Goal: Task Accomplishment & Management: Use online tool/utility

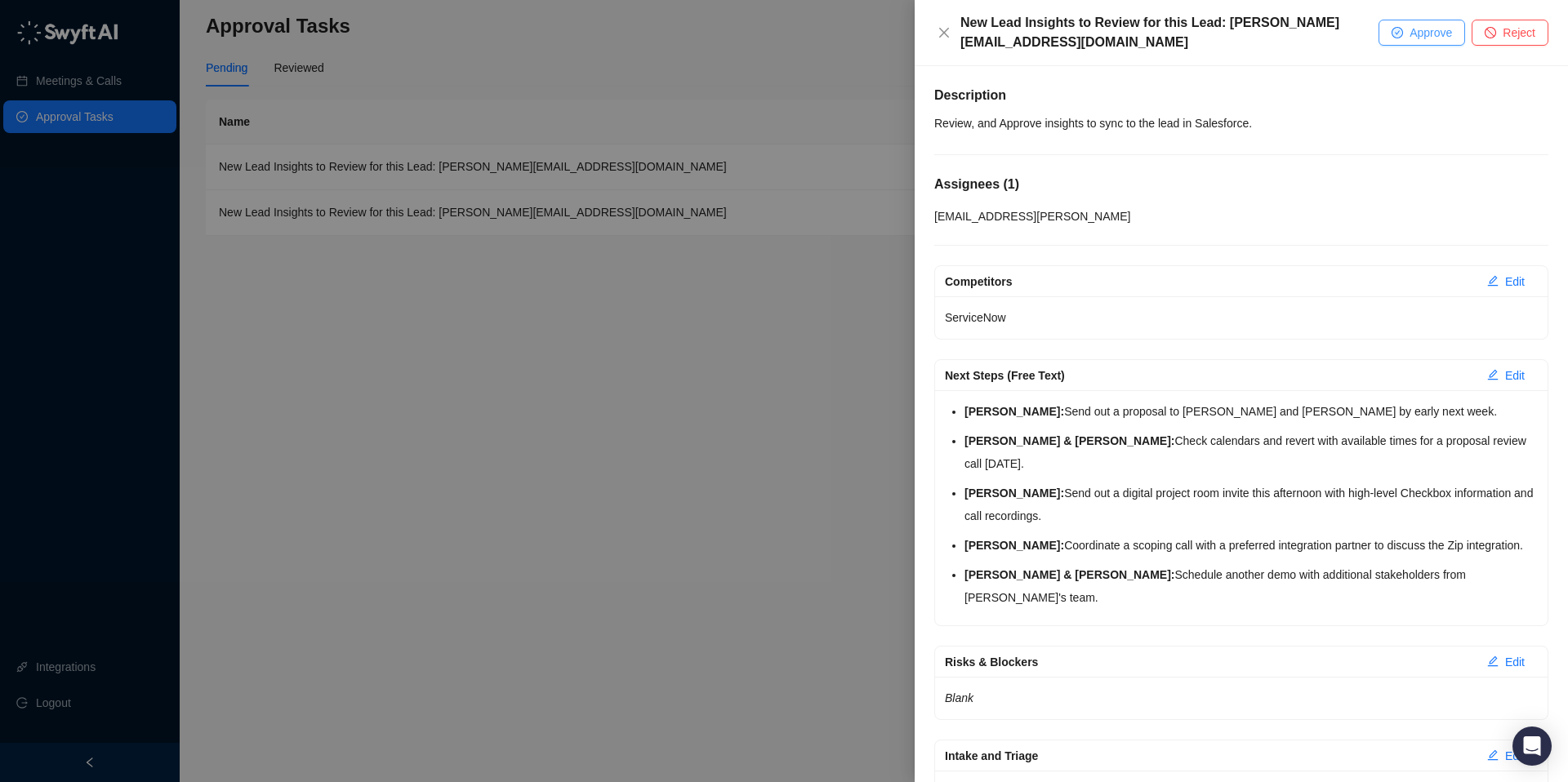
click at [1397, 27] on icon "check-circle" at bounding box center [1397, 32] width 12 height 12
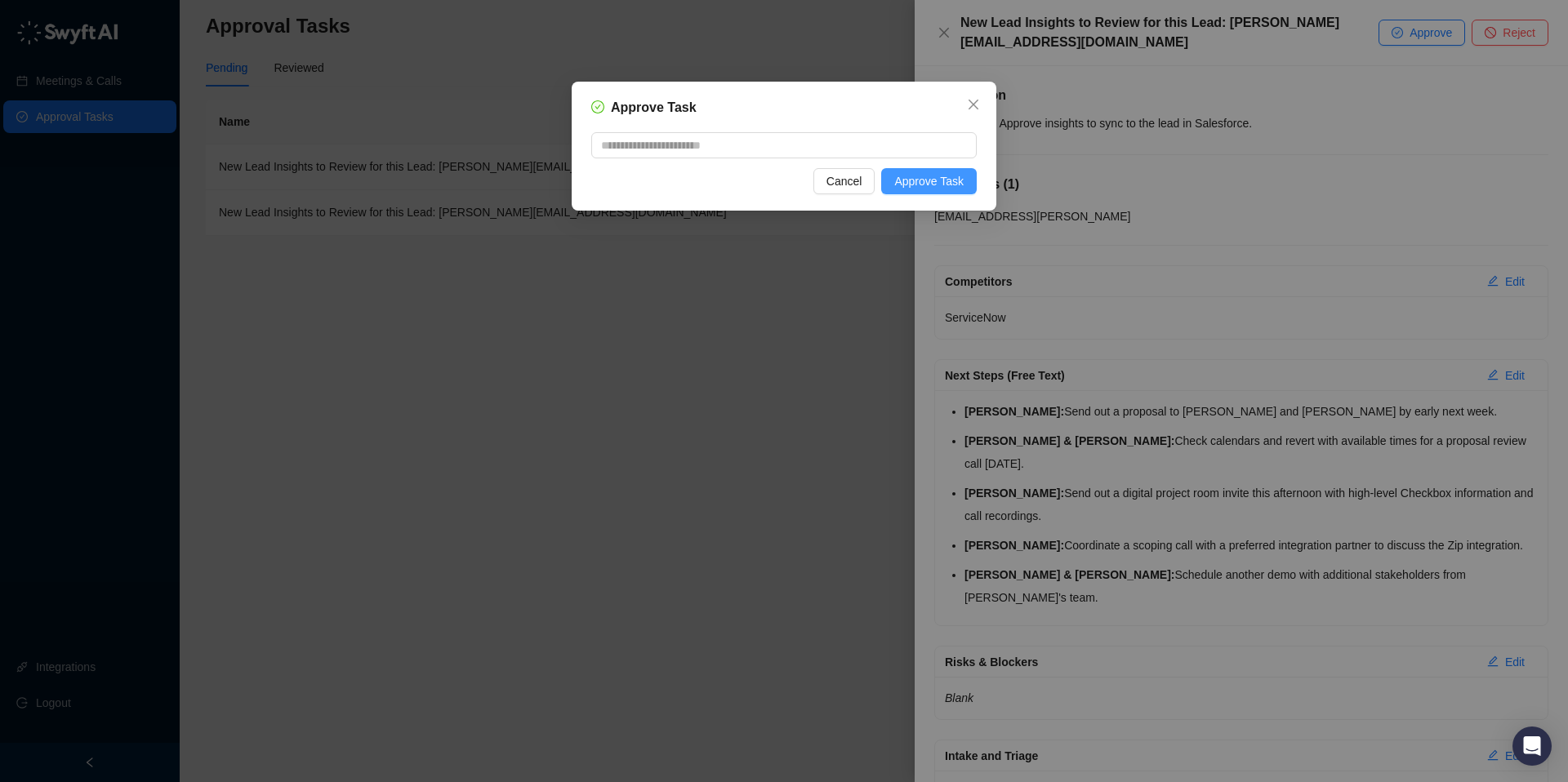
click at [928, 180] on span "Approve Task" at bounding box center [929, 182] width 70 height 18
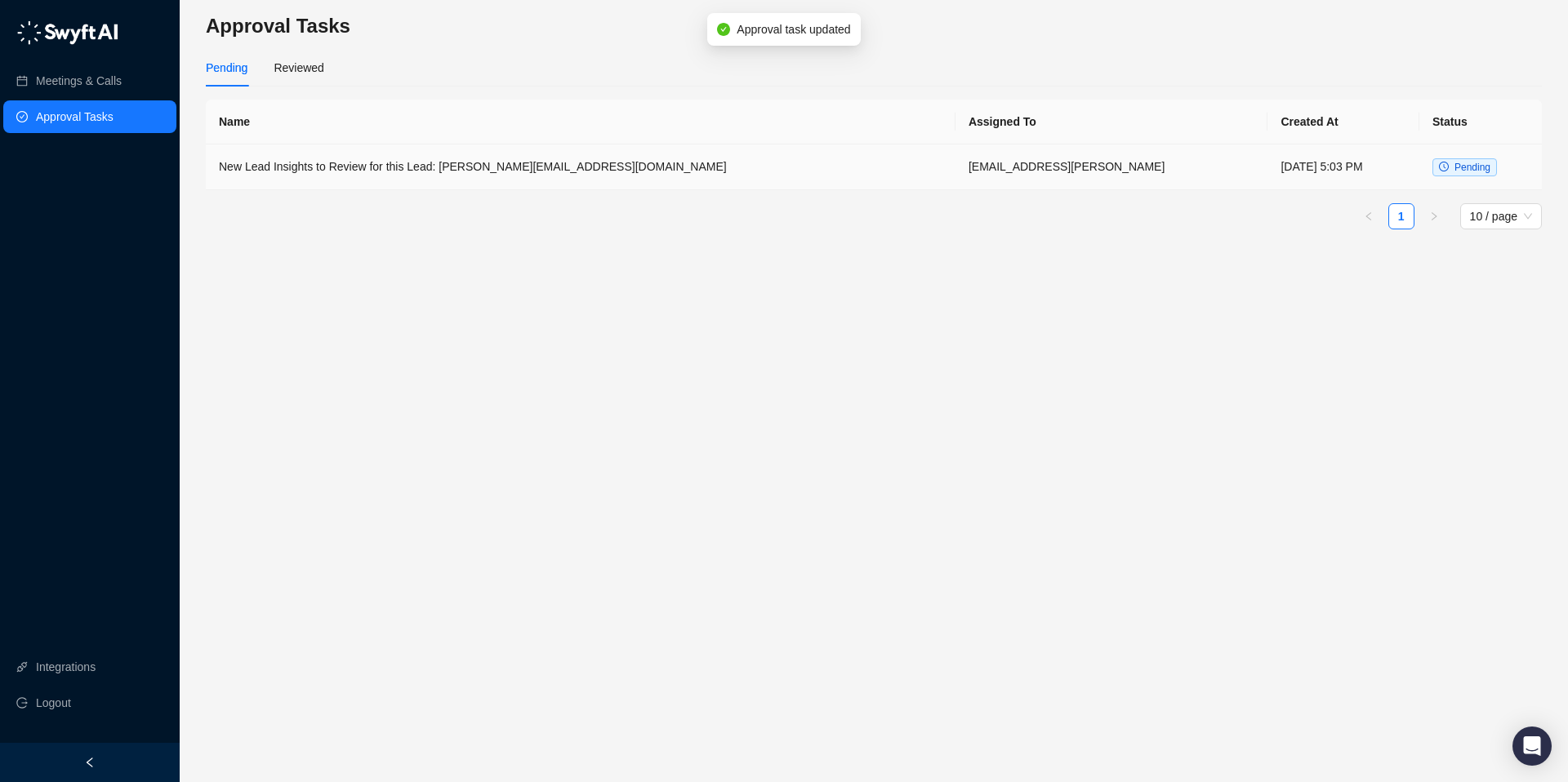
click at [576, 149] on td "New Lead Insights to Review for this Lead: [PERSON_NAME][EMAIL_ADDRESS][DOMAIN_…" at bounding box center [580, 167] width 749 height 46
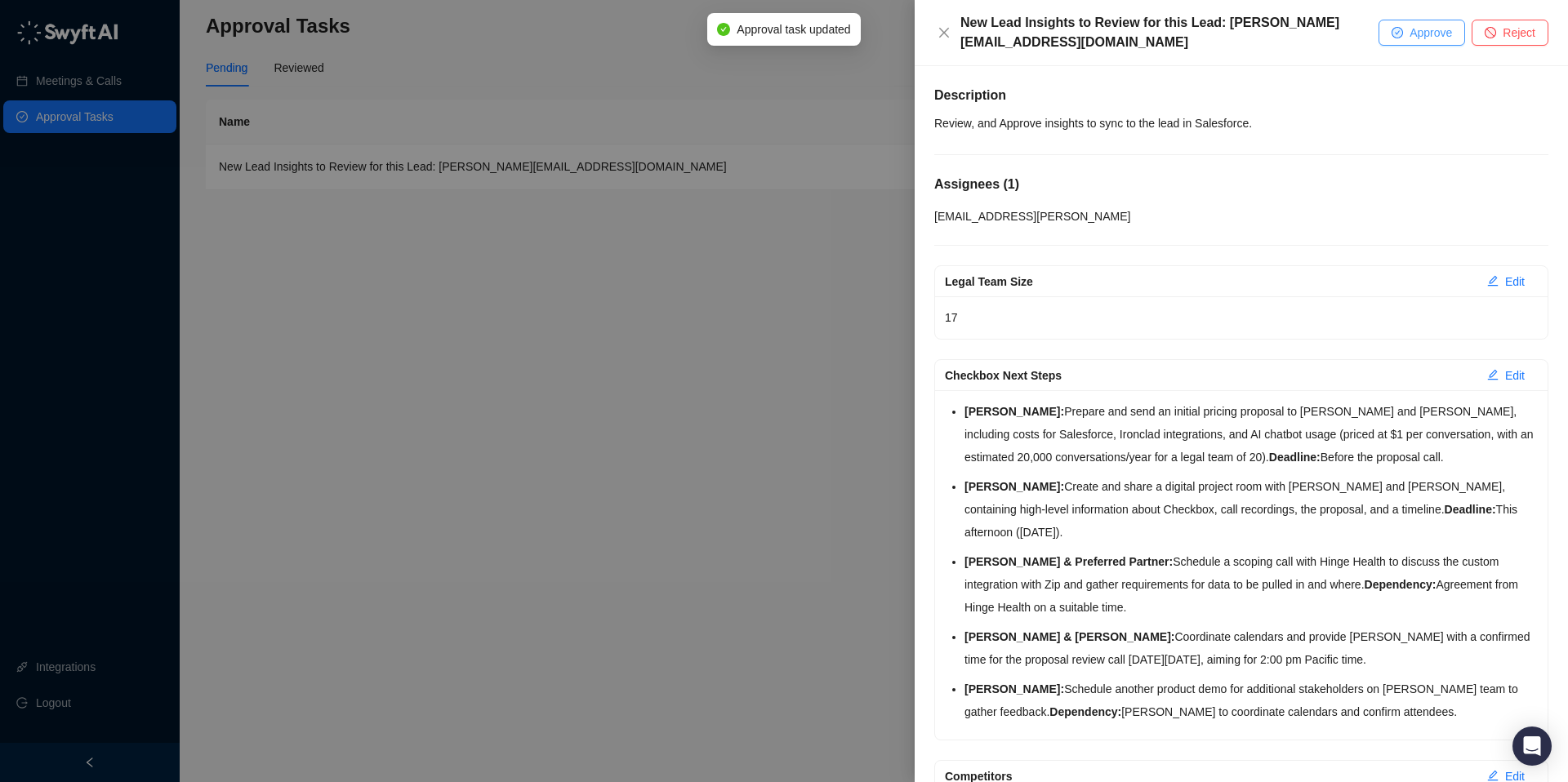
click at [1404, 26] on button "Approve" at bounding box center [1421, 32] width 86 height 26
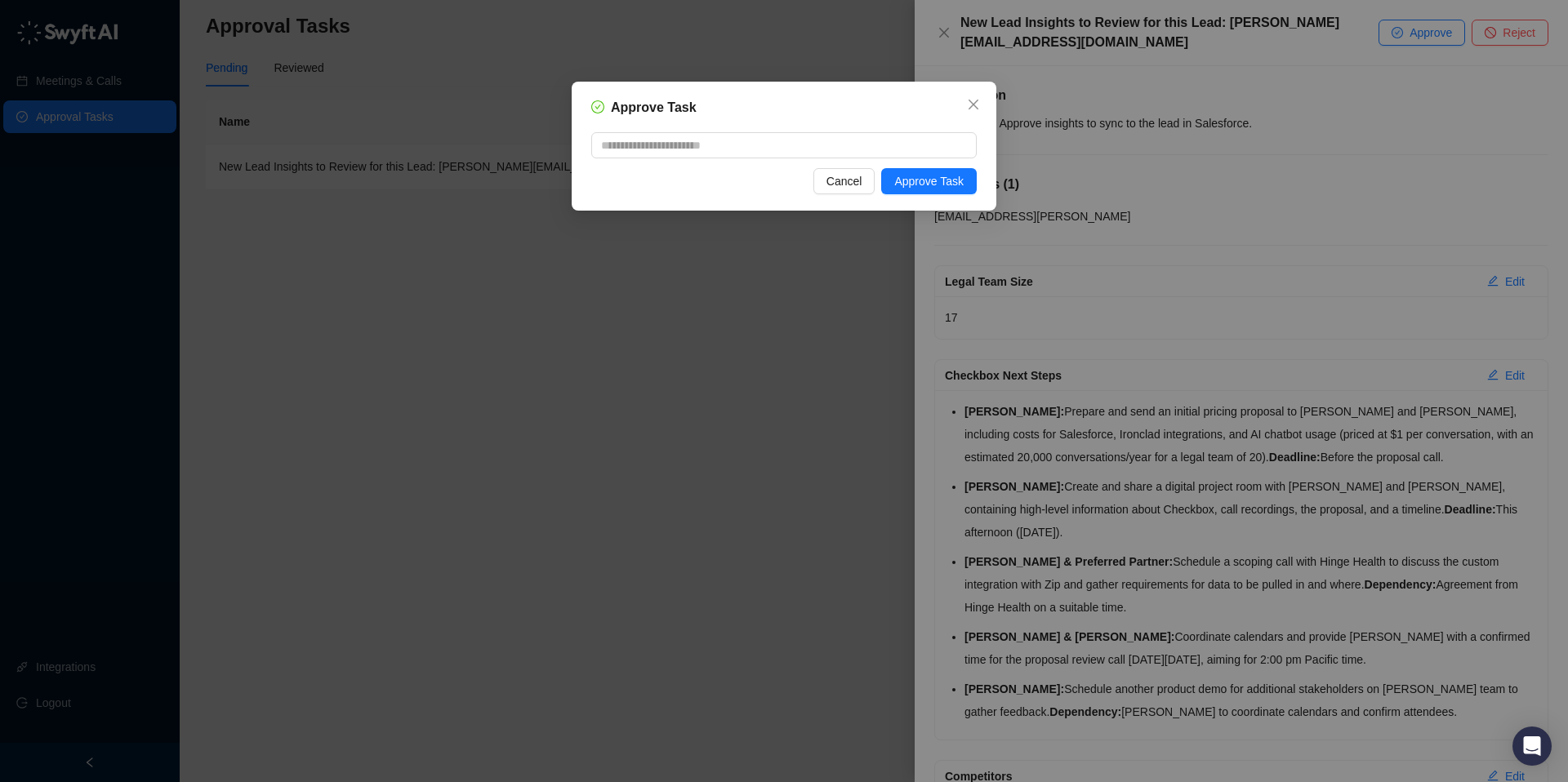
click at [943, 200] on div "Approve Task Cancel Approve Task" at bounding box center [784, 145] width 425 height 129
click at [926, 178] on span "Approve Task" at bounding box center [929, 182] width 70 height 18
